Goal: Information Seeking & Learning: Check status

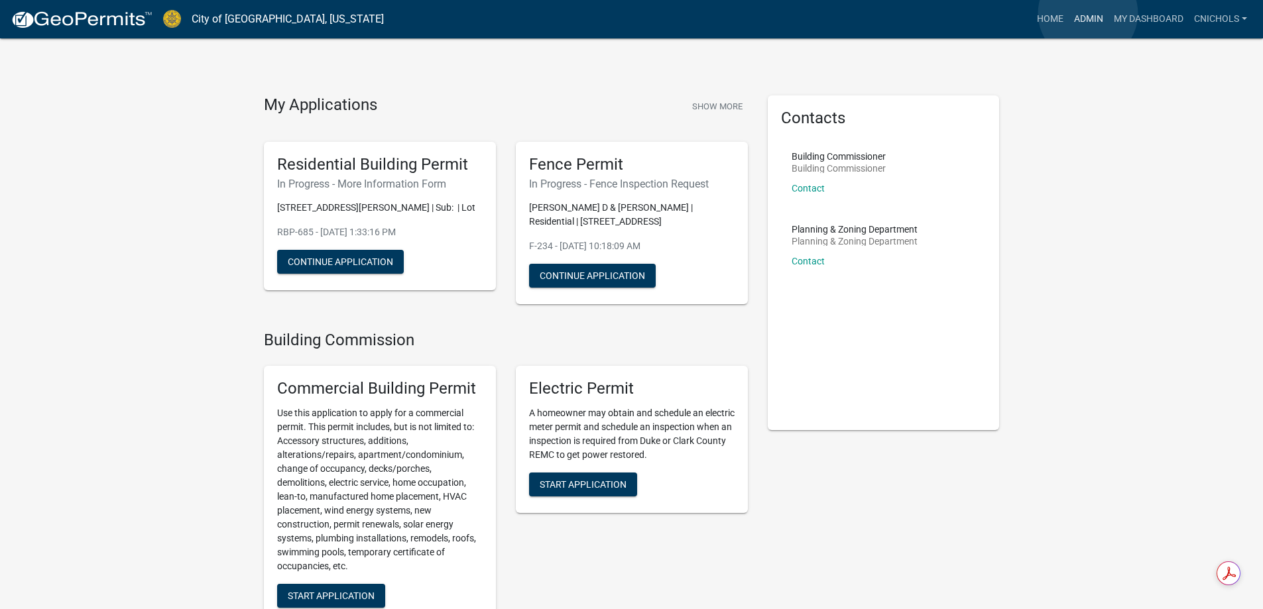
click at [1088, 13] on link "Admin" at bounding box center [1089, 19] width 40 height 25
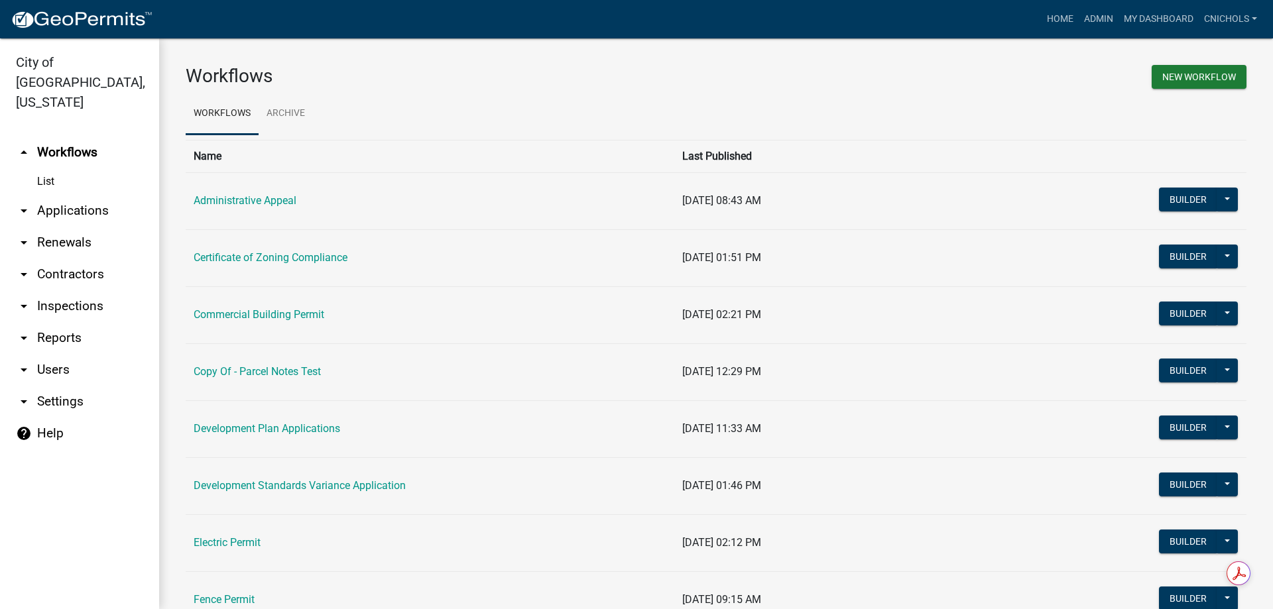
click at [60, 195] on link "arrow_drop_down Applications" at bounding box center [79, 211] width 159 height 32
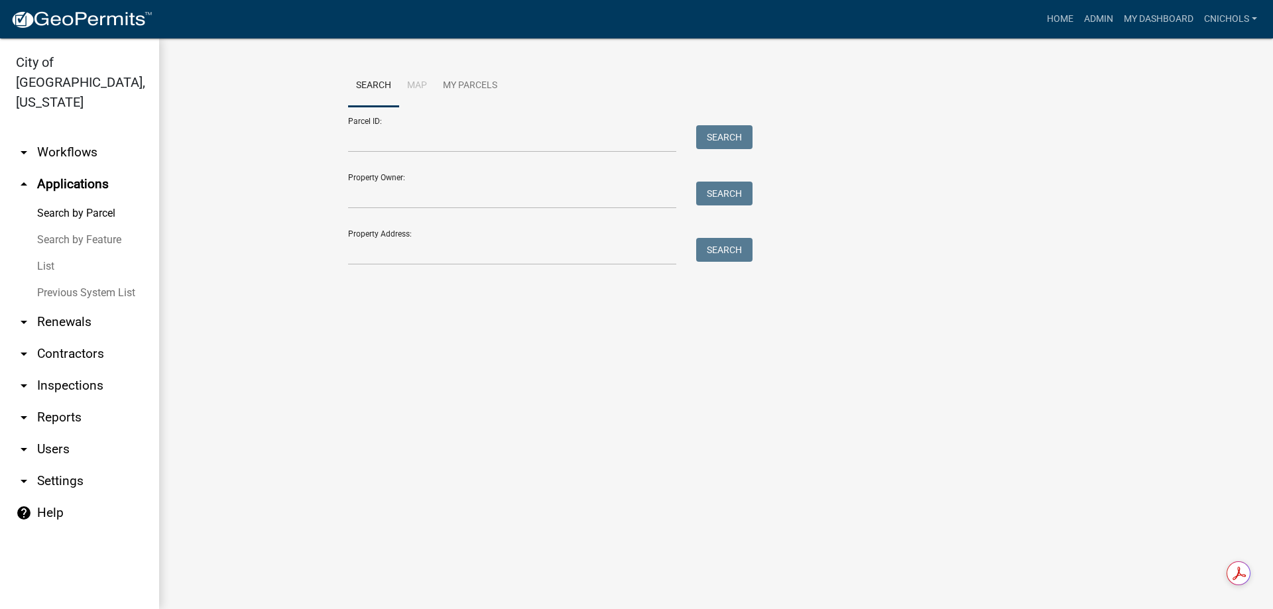
click at [40, 253] on link "List" at bounding box center [79, 266] width 159 height 27
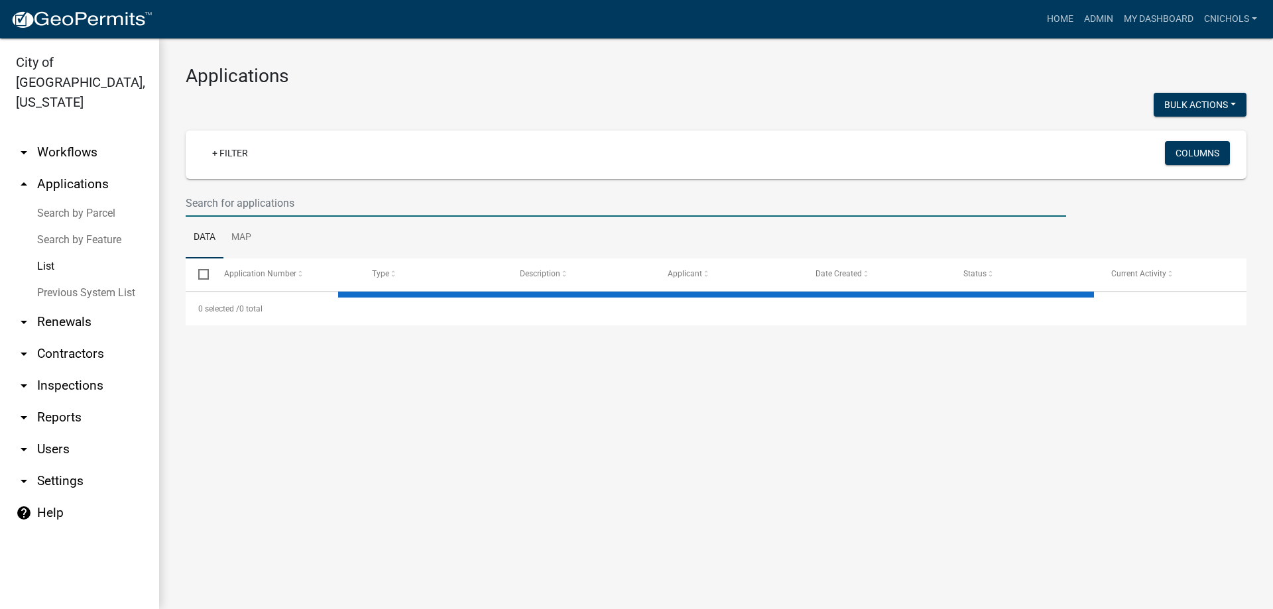
click at [229, 204] on input "text" at bounding box center [626, 203] width 880 height 27
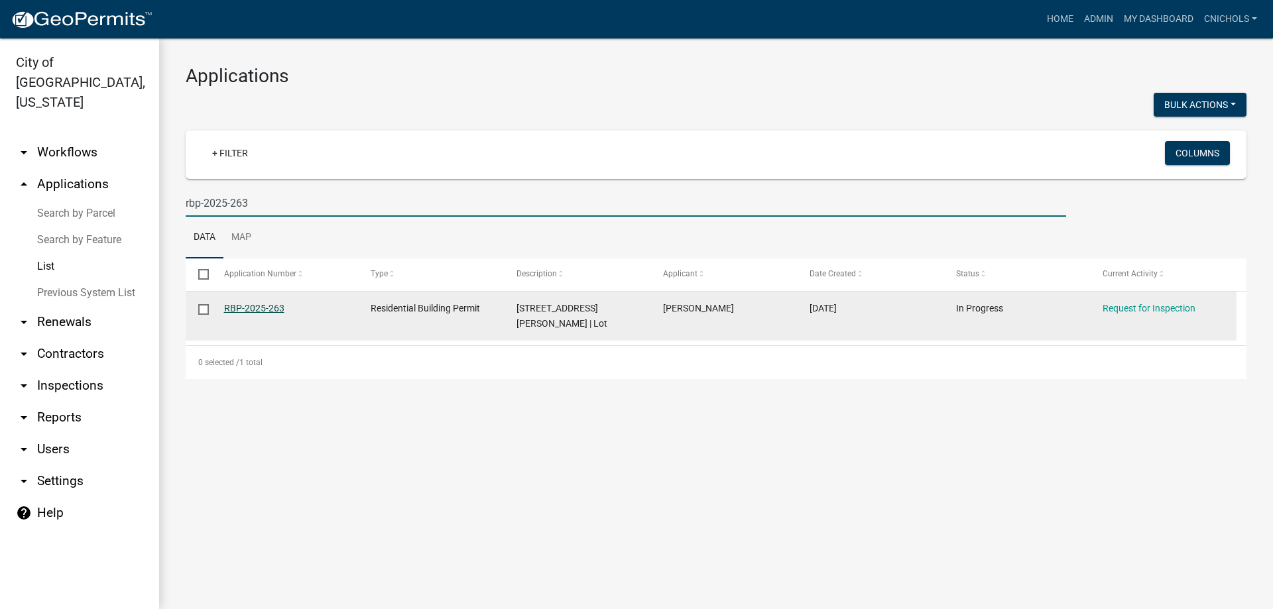
type input "rbp-2025-263"
click at [241, 304] on link "RBP-2025-263" at bounding box center [254, 308] width 60 height 11
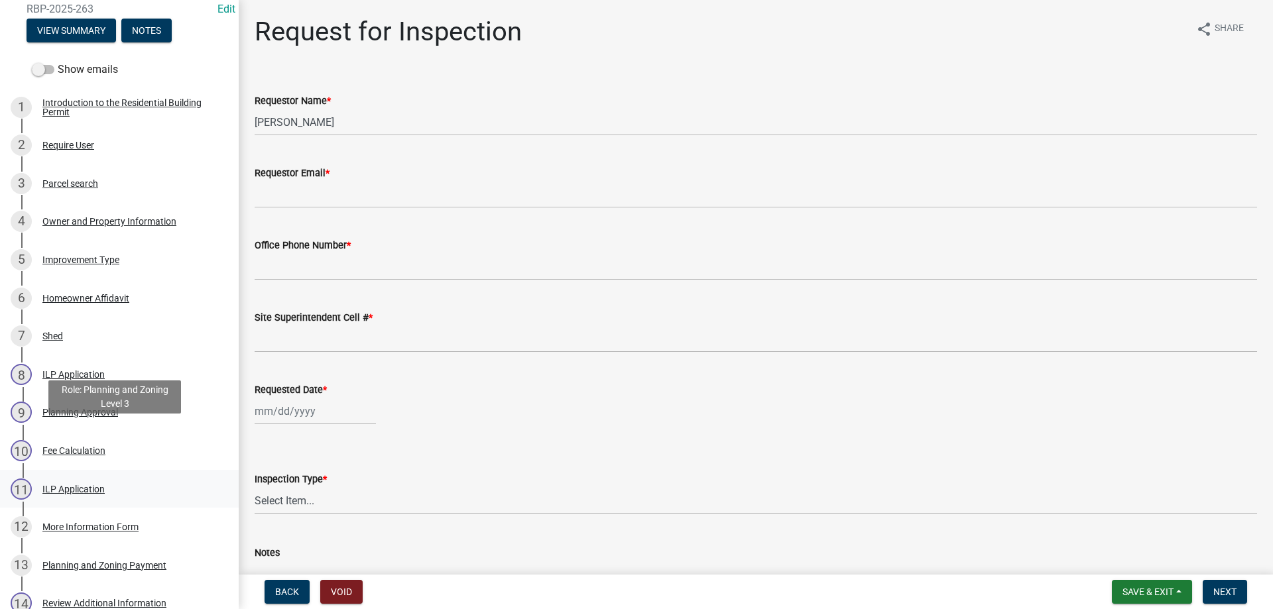
scroll to position [199, 0]
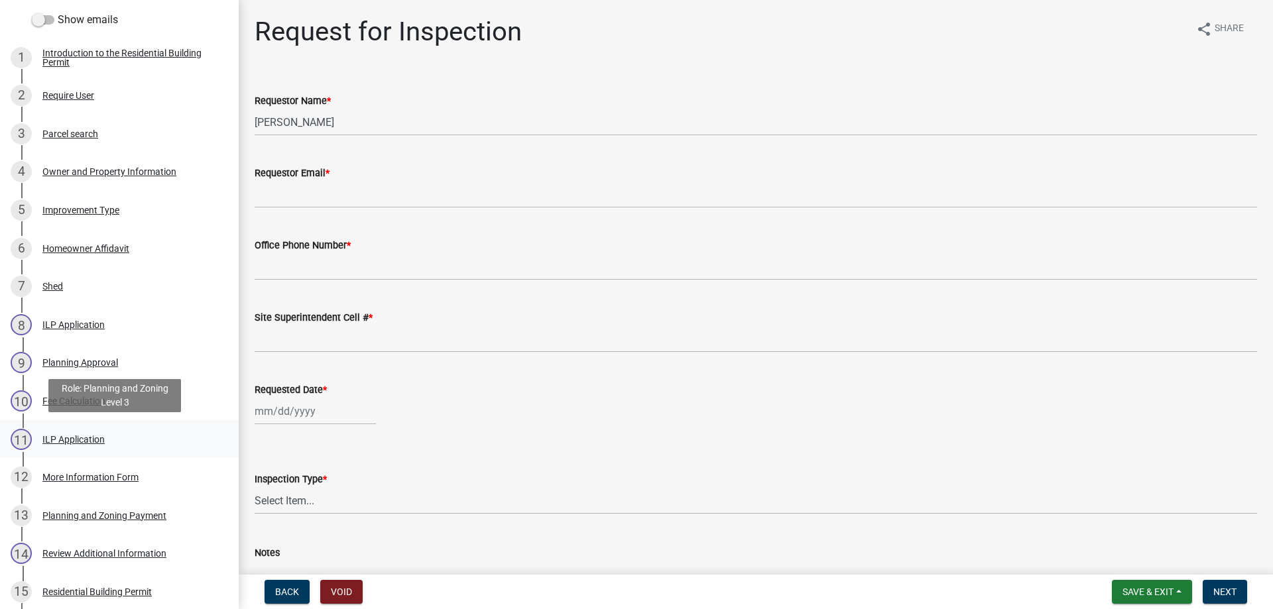
click at [64, 437] on div "ILP Application" at bounding box center [73, 439] width 62 height 9
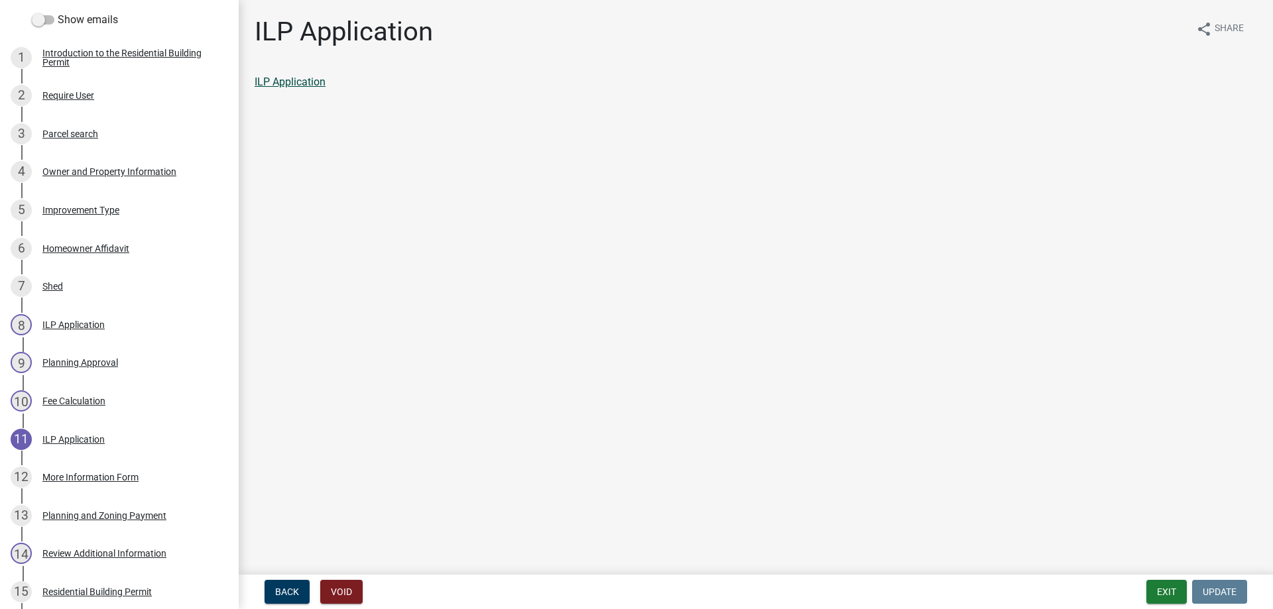
click at [297, 79] on link "ILP Application" at bounding box center [290, 82] width 71 height 13
click at [91, 512] on div "Planning and Zoning Payment" at bounding box center [104, 515] width 124 height 9
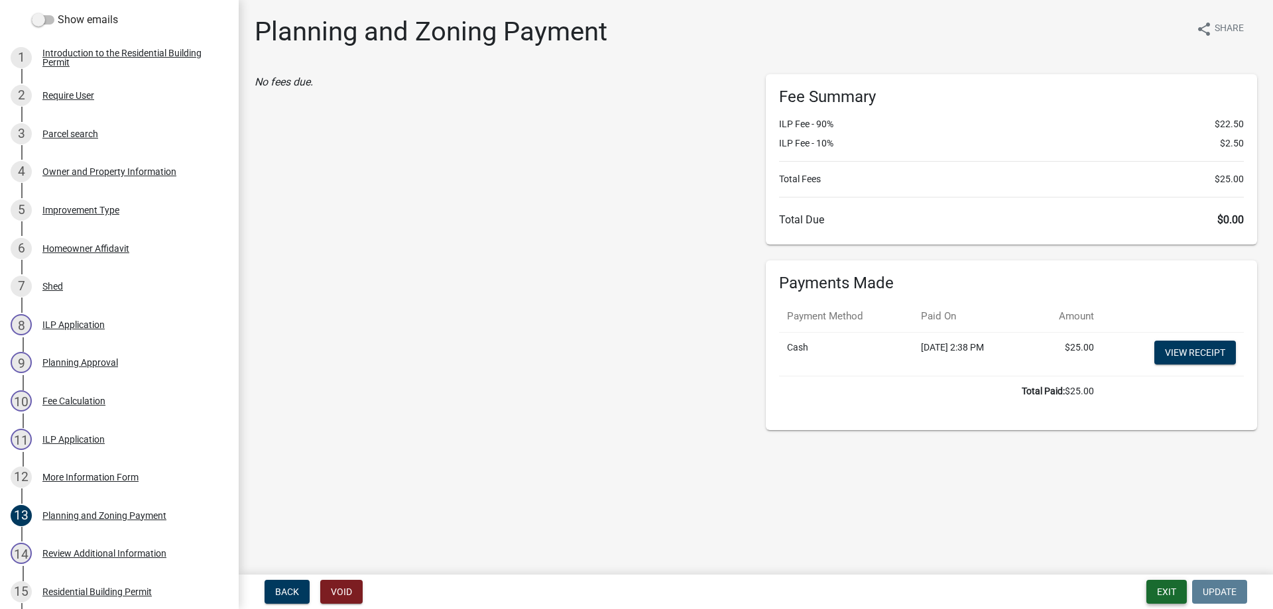
click at [1165, 591] on button "Exit" at bounding box center [1166, 592] width 40 height 24
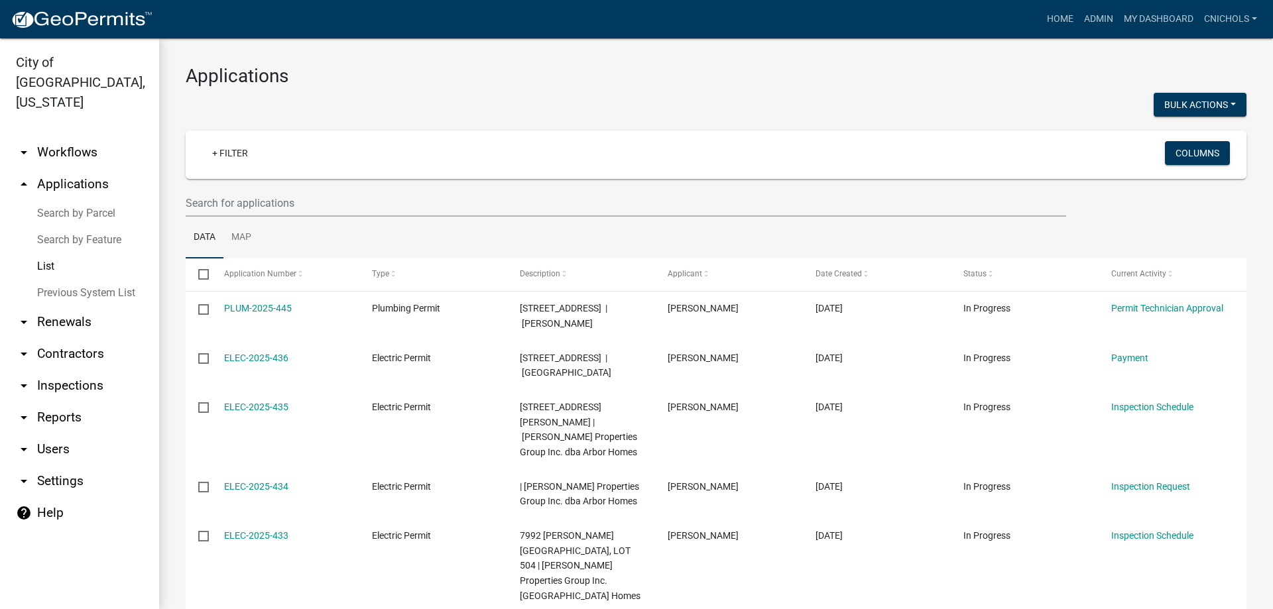
click at [52, 402] on link "arrow_drop_down Reports" at bounding box center [79, 418] width 159 height 32
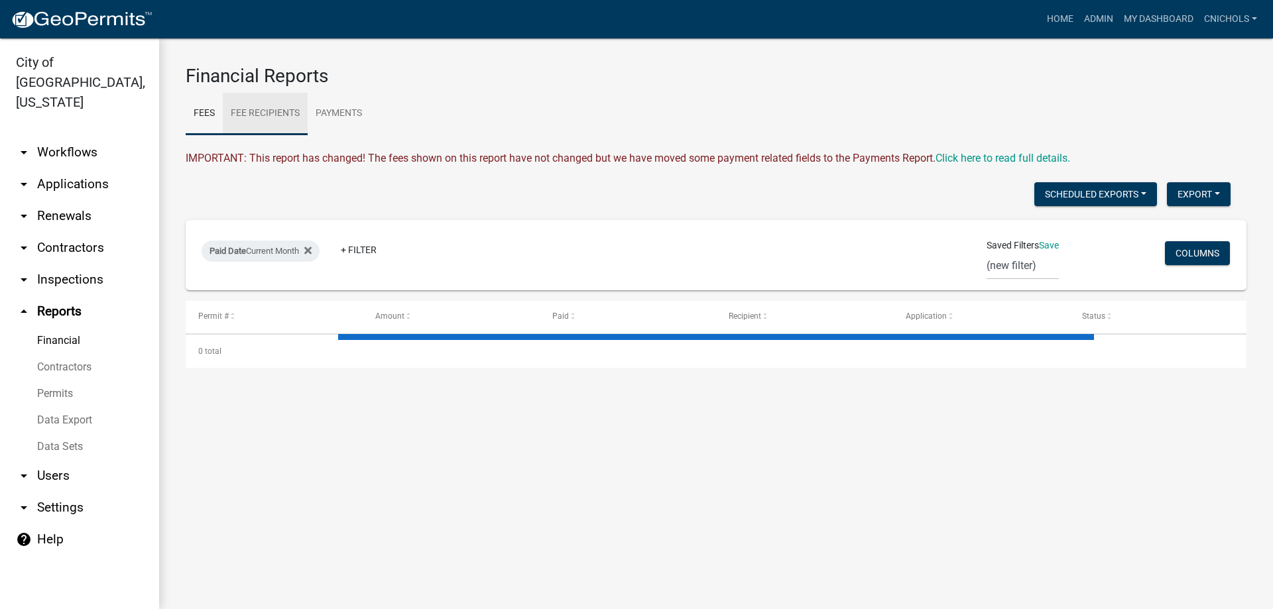
drag, startPoint x: 259, startPoint y: 113, endPoint x: 463, endPoint y: 154, distance: 207.7
click at [259, 112] on link "Fee Recipients" at bounding box center [265, 114] width 85 height 42
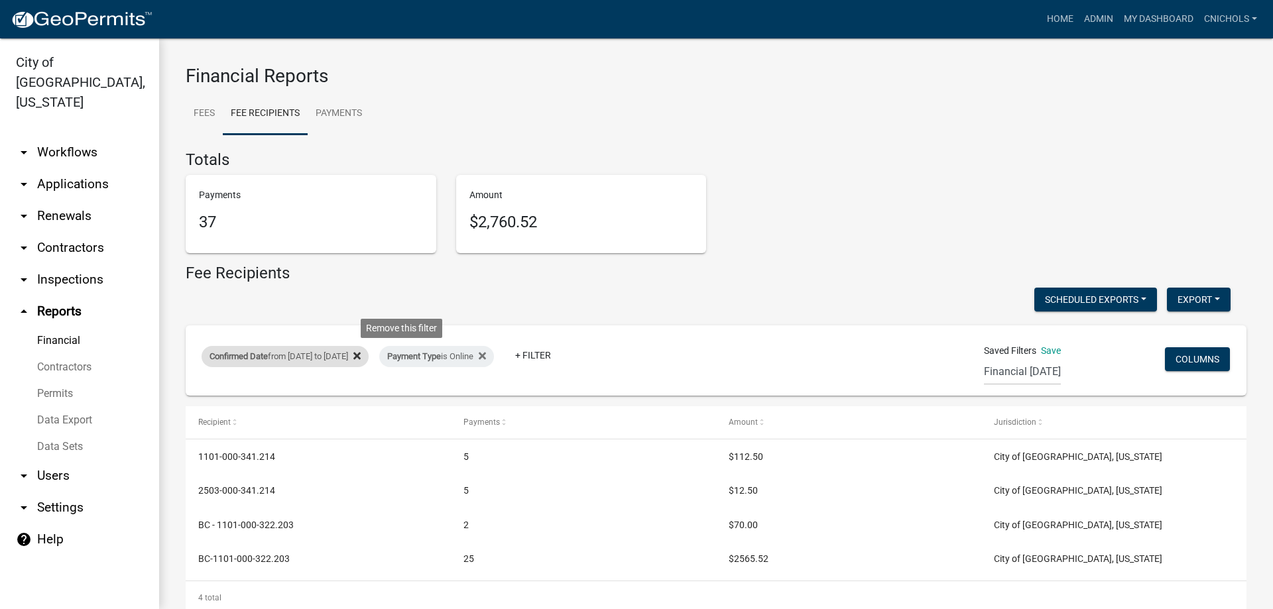
click at [361, 352] on icon at bounding box center [356, 356] width 7 height 11
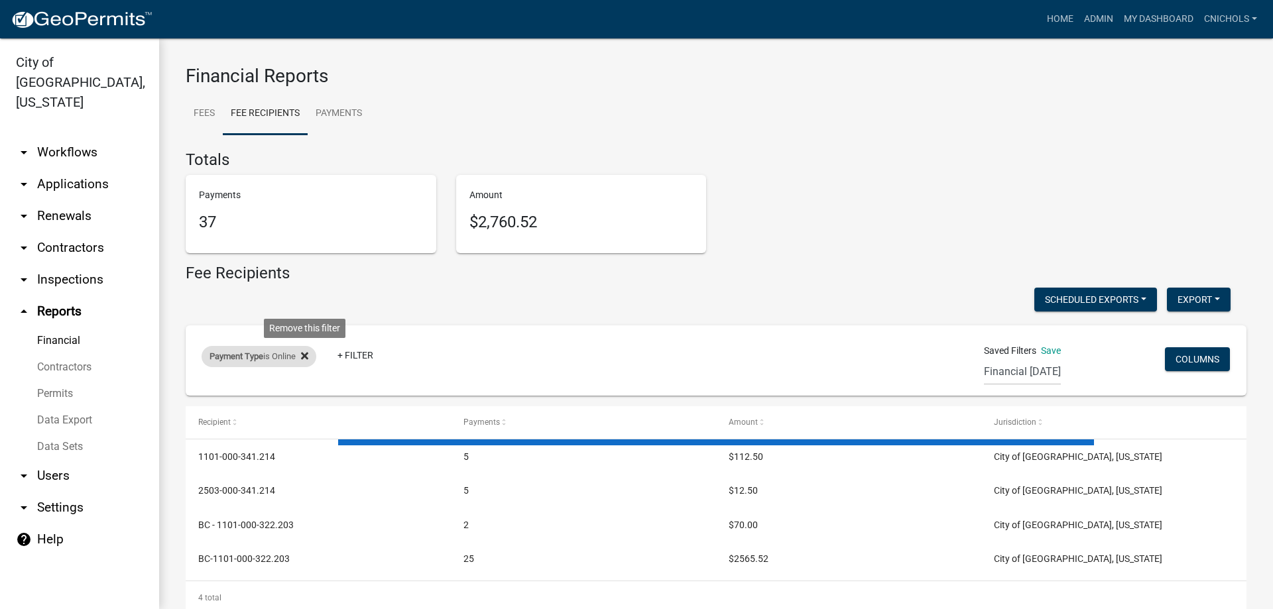
click at [308, 354] on icon at bounding box center [304, 356] width 7 height 11
click at [231, 355] on link "+ Filter" at bounding box center [230, 359] width 57 height 24
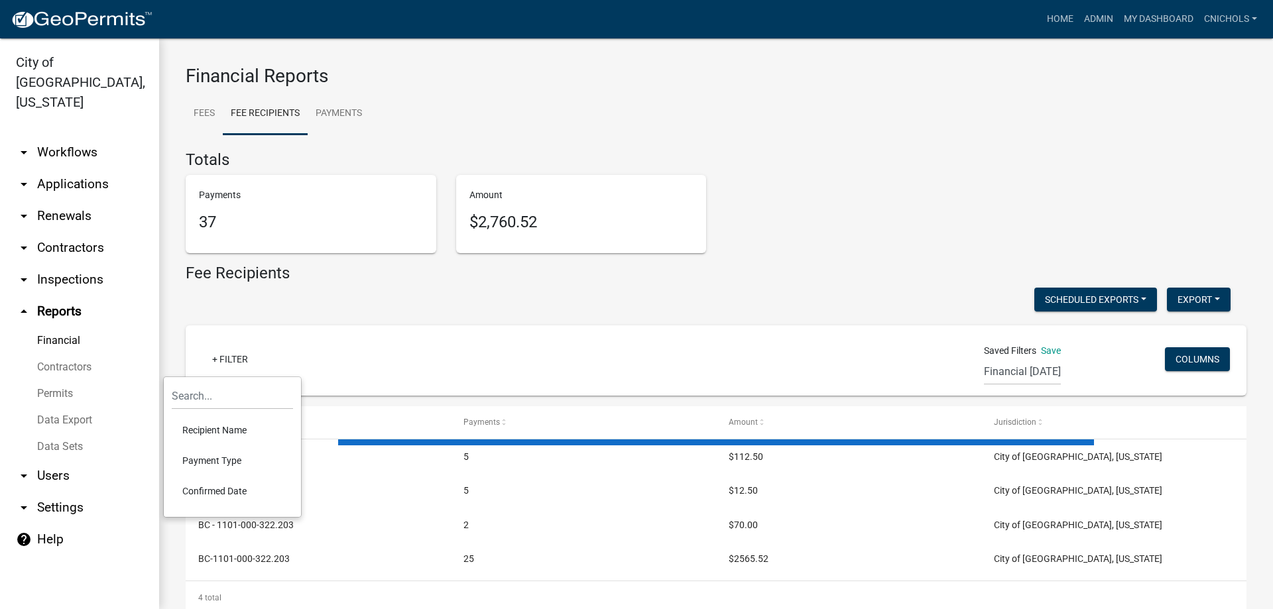
click at [207, 486] on li "Confirmed Date" at bounding box center [232, 491] width 121 height 30
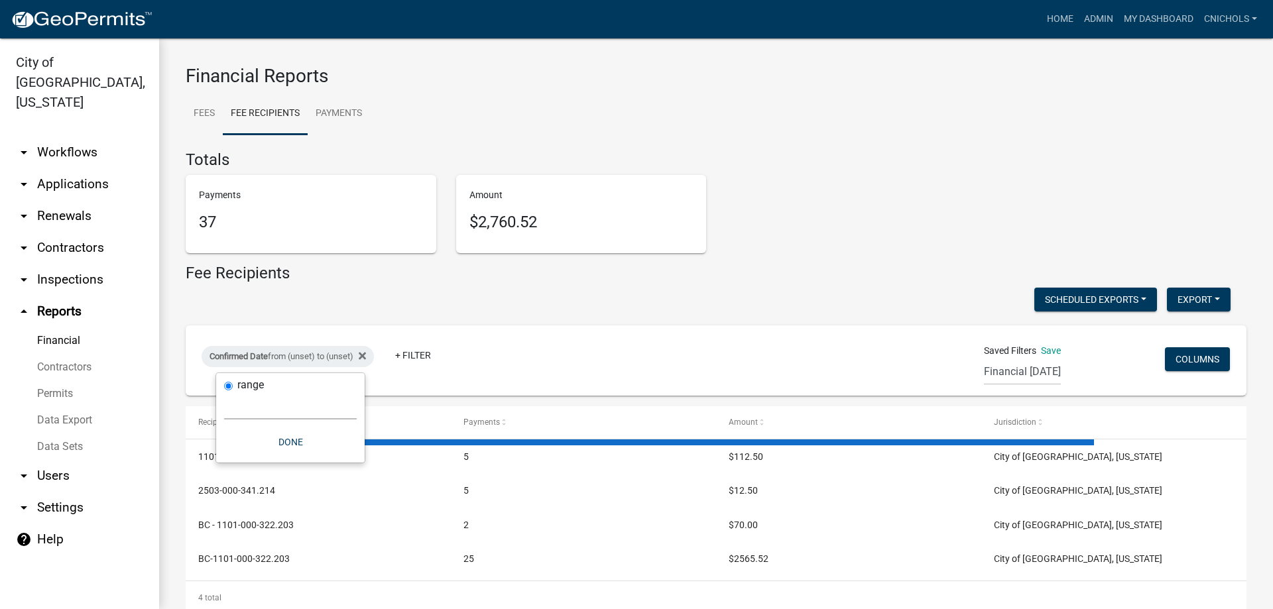
click at [249, 412] on select "[DATE] [DATE] Current Week Previous Week Current Month Last Month Current Calen…" at bounding box center [290, 405] width 133 height 27
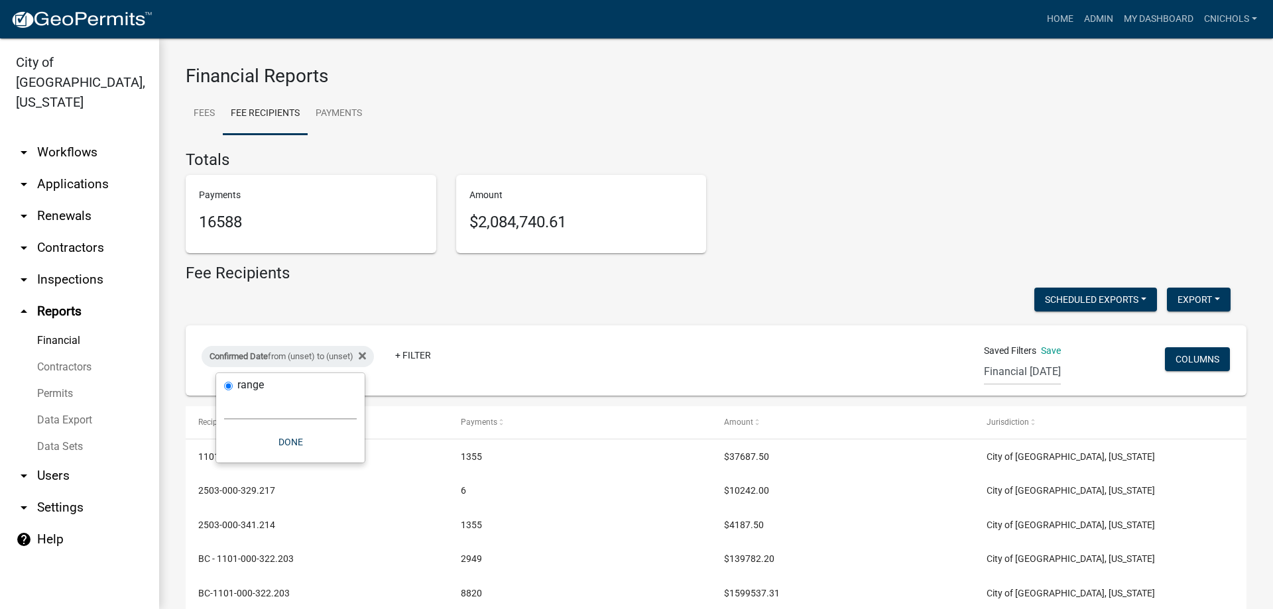
select select "custom"
click at [224, 392] on select "[DATE] [DATE] Current Week Previous Week Current Month Last Month Current Calen…" at bounding box center [290, 405] width 133 height 27
click at [346, 461] on input "date" at bounding box center [290, 462] width 133 height 27
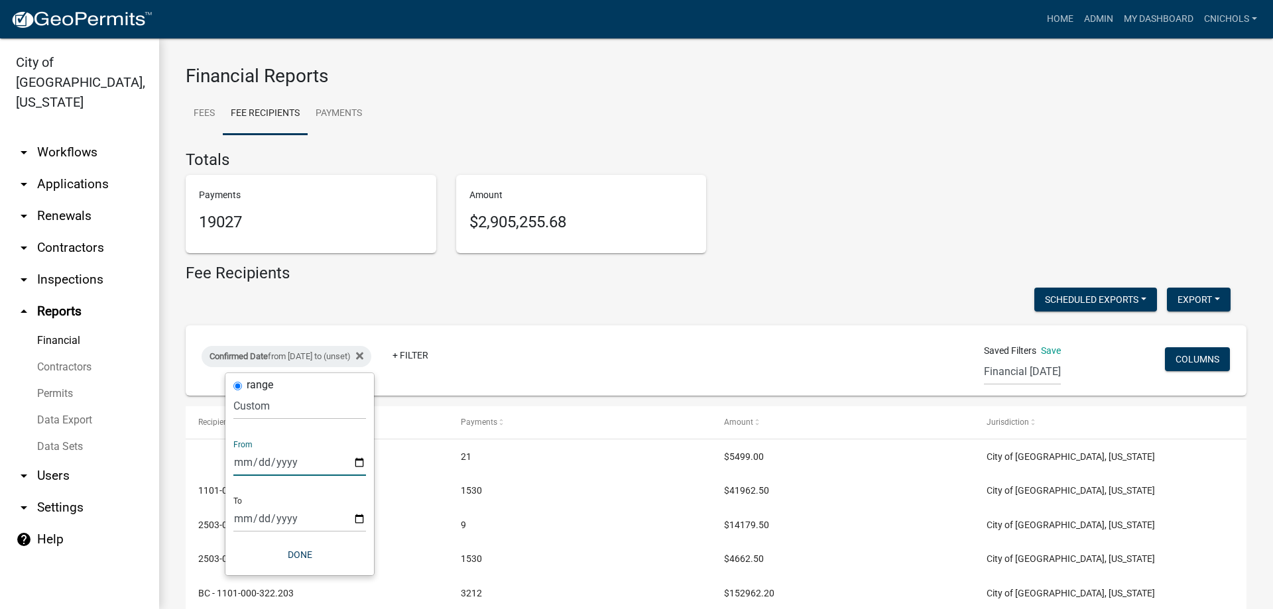
type input "[DATE]"
click at [357, 517] on input "date" at bounding box center [299, 518] width 133 height 27
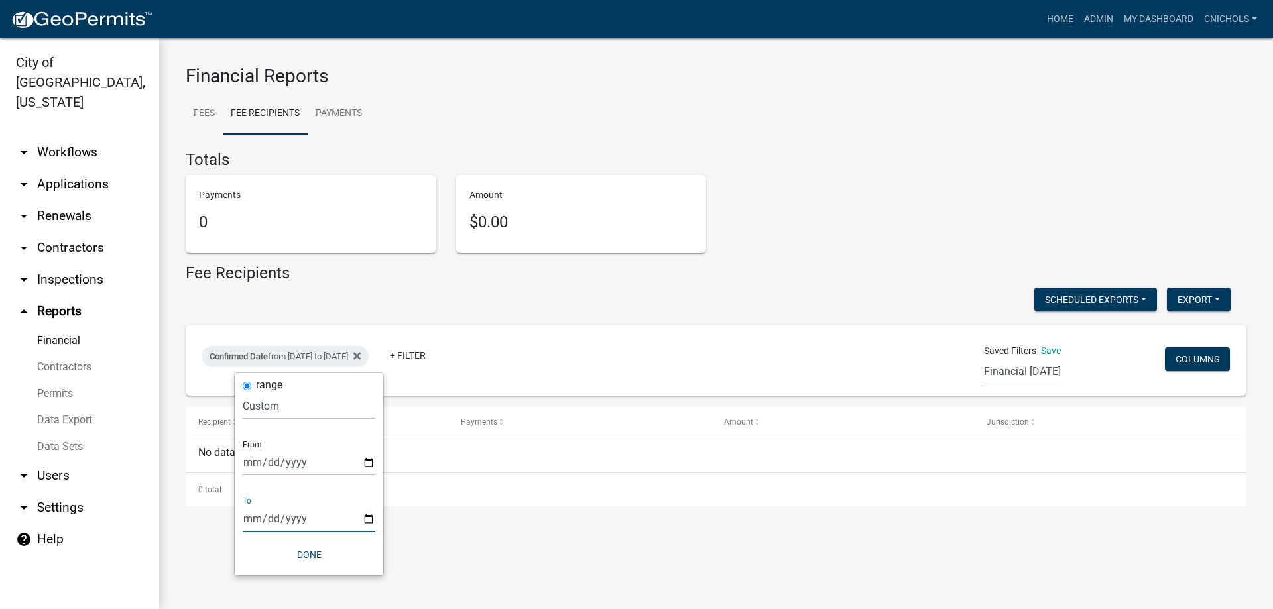
type input "[DATE]"
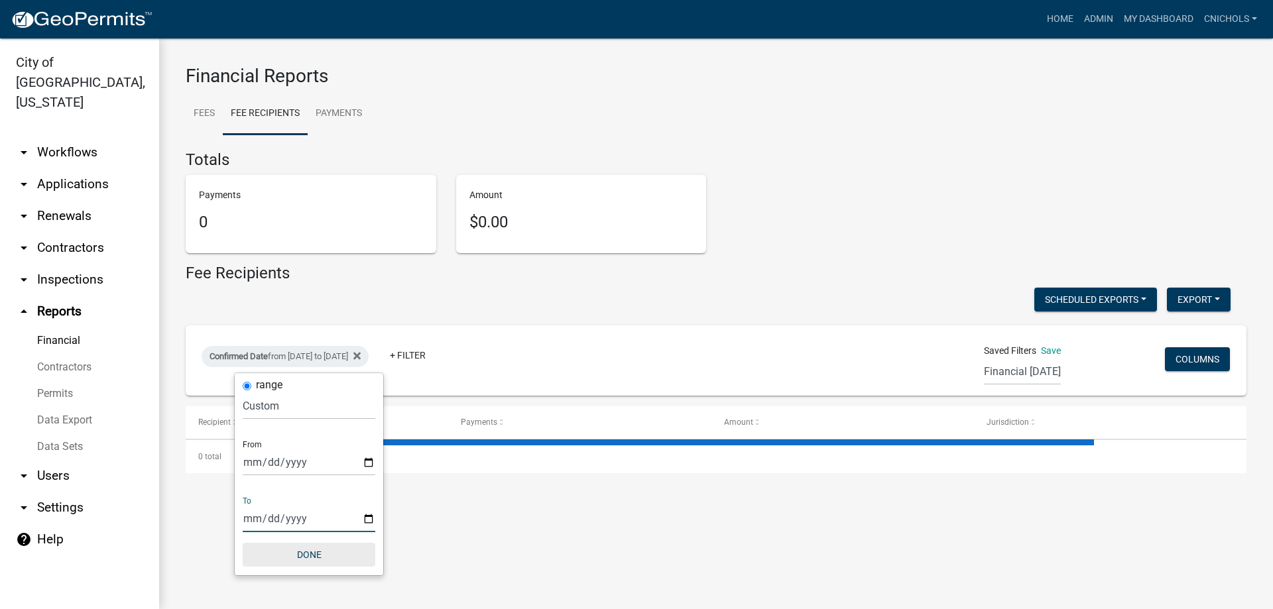
click at [320, 550] on button "Done" at bounding box center [309, 555] width 133 height 24
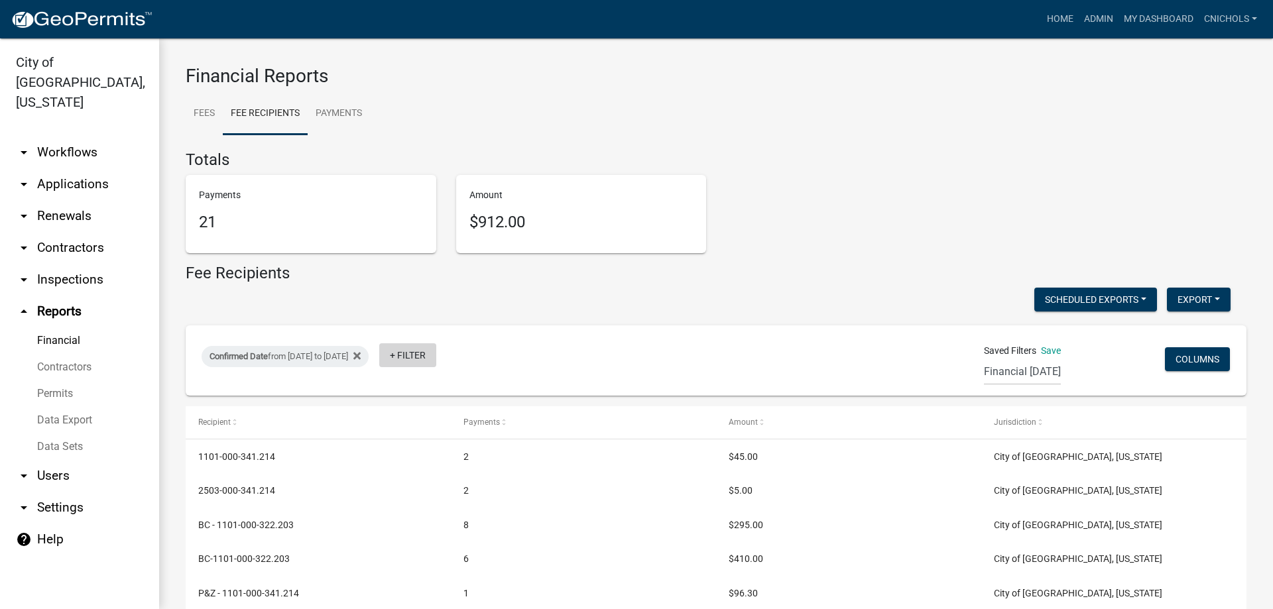
click at [436, 355] on link "+ Filter" at bounding box center [407, 355] width 57 height 24
click at [439, 453] on li "Payment Type" at bounding box center [457, 456] width 121 height 30
click at [428, 406] on select "Select an option Online CreditCardPOS Check Cash" at bounding box center [468, 405] width 133 height 27
select select "Cash"
click at [417, 392] on select "Select an option Online CreditCardPOS Check Cash" at bounding box center [468, 405] width 133 height 27
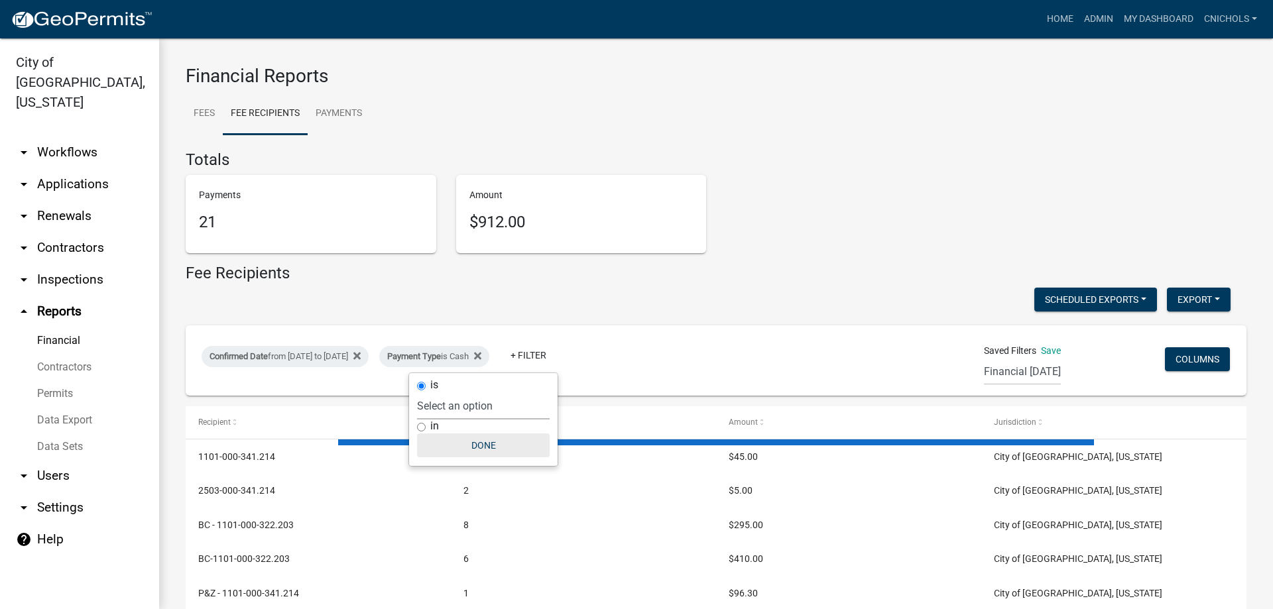
drag, startPoint x: 498, startPoint y: 444, endPoint x: 542, endPoint y: 445, distance: 43.1
click at [498, 445] on button "Done" at bounding box center [483, 446] width 133 height 24
